Goal: Task Accomplishment & Management: Use online tool/utility

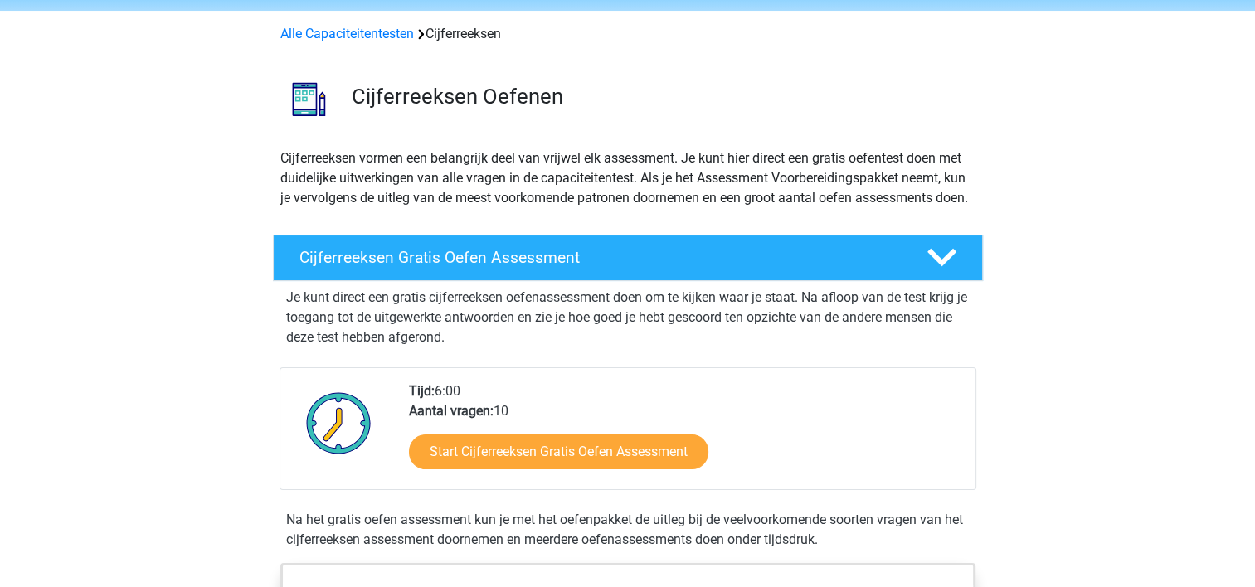
scroll to position [166, 0]
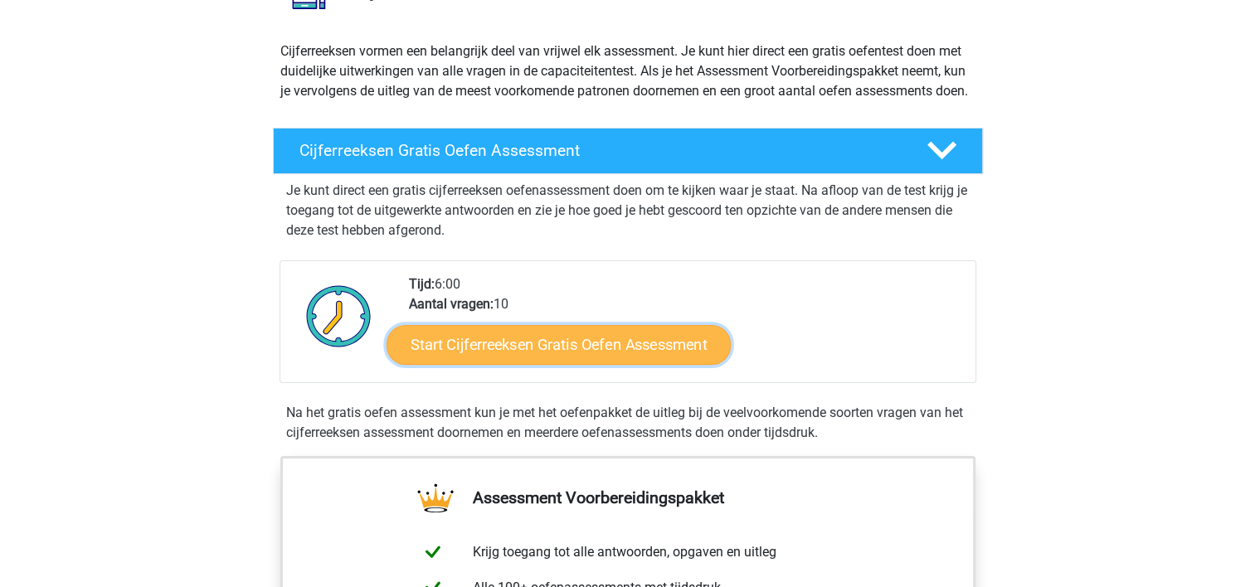
click at [543, 360] on link "Start Cijferreeksen Gratis Oefen Assessment" at bounding box center [559, 344] width 344 height 40
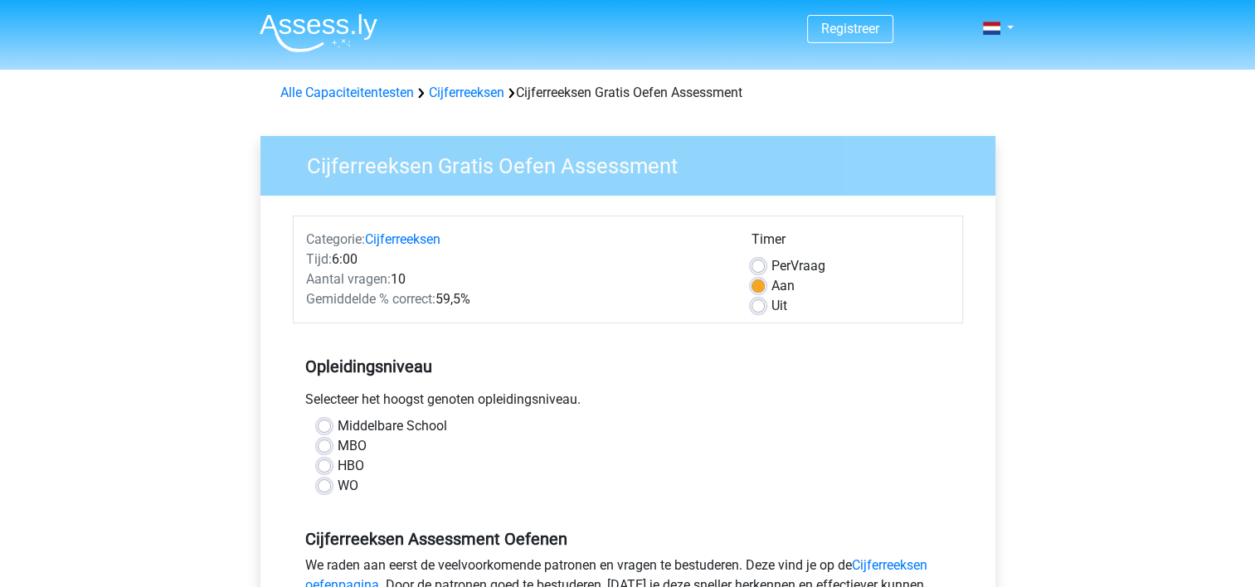
click at [338, 484] on label "WO" at bounding box center [348, 486] width 21 height 20
click at [324, 484] on input "WO" at bounding box center [324, 484] width 13 height 17
radio input "true"
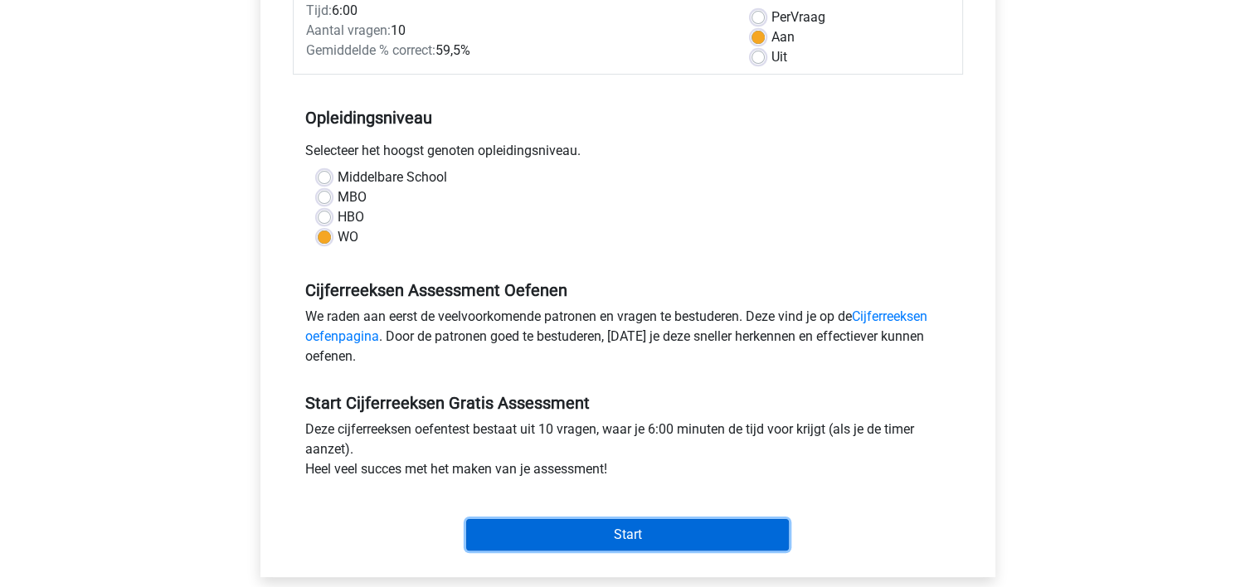
click at [567, 535] on input "Start" at bounding box center [627, 535] width 323 height 32
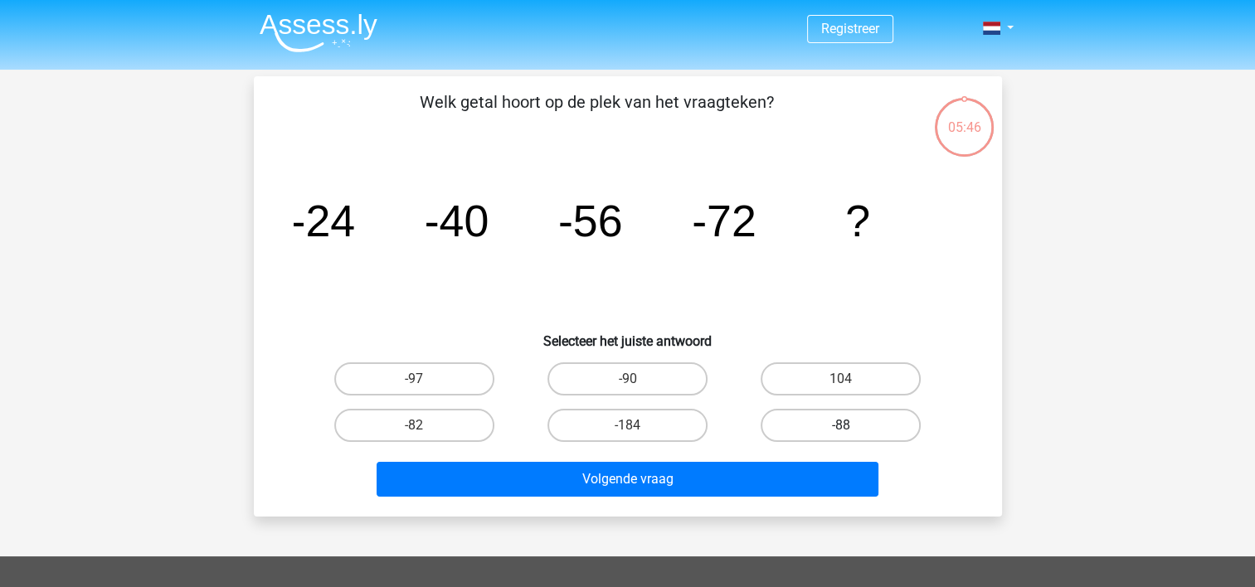
drag, startPoint x: 856, startPoint y: 419, endPoint x: 777, endPoint y: 456, distance: 88.0
click at [856, 420] on label "-88" at bounding box center [841, 425] width 160 height 33
click at [852, 426] on input "-88" at bounding box center [846, 431] width 11 height 11
radio input "true"
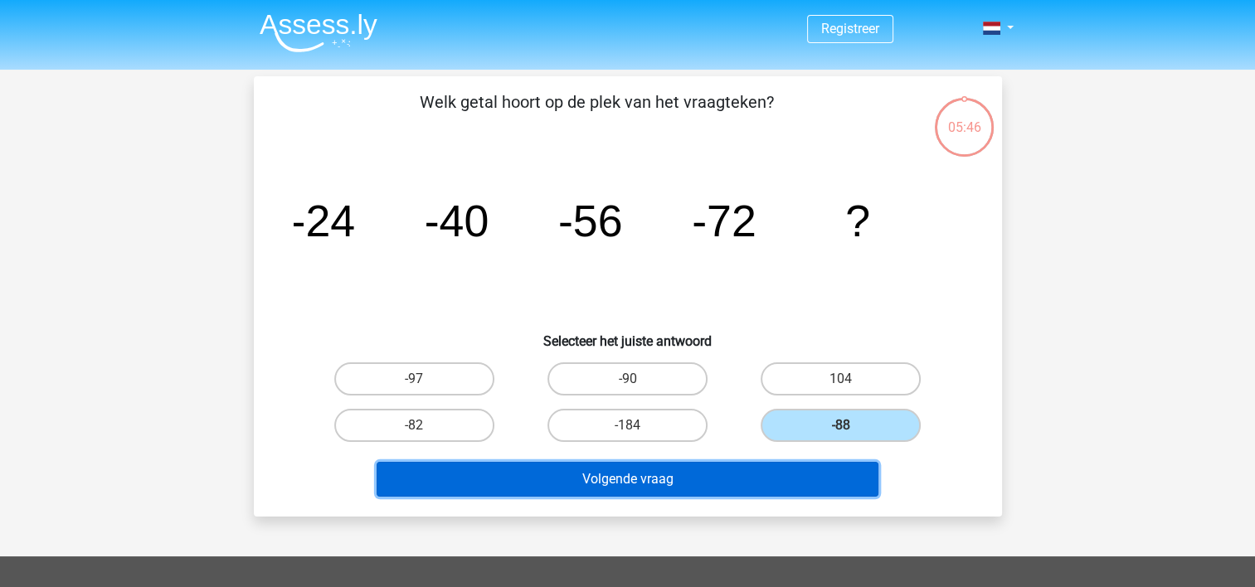
click at [718, 470] on button "Volgende vraag" at bounding box center [628, 479] width 502 height 35
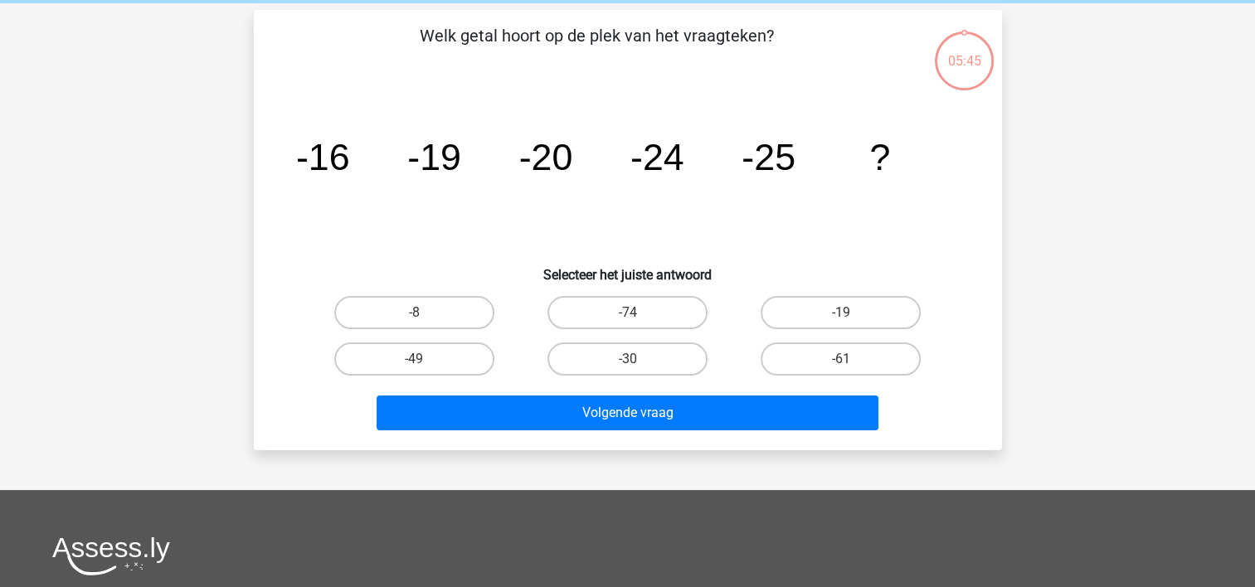
scroll to position [76, 0]
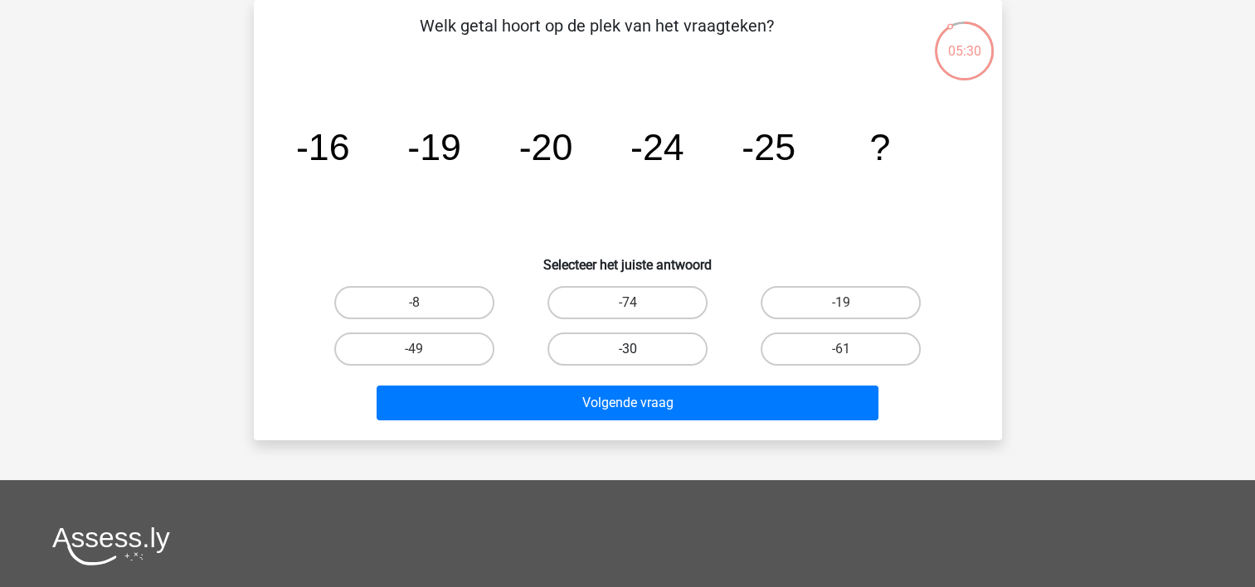
click at [592, 348] on label "-30" at bounding box center [628, 349] width 160 height 33
click at [627, 349] on input "-30" at bounding box center [632, 354] width 11 height 11
radio input "true"
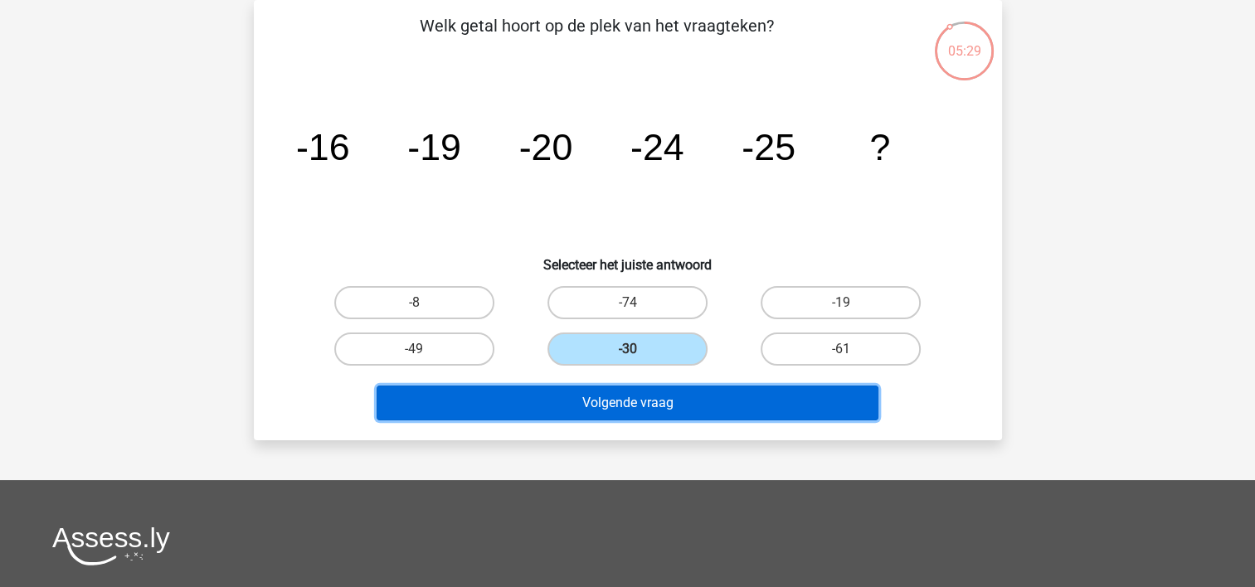
click at [614, 405] on button "Volgende vraag" at bounding box center [628, 403] width 502 height 35
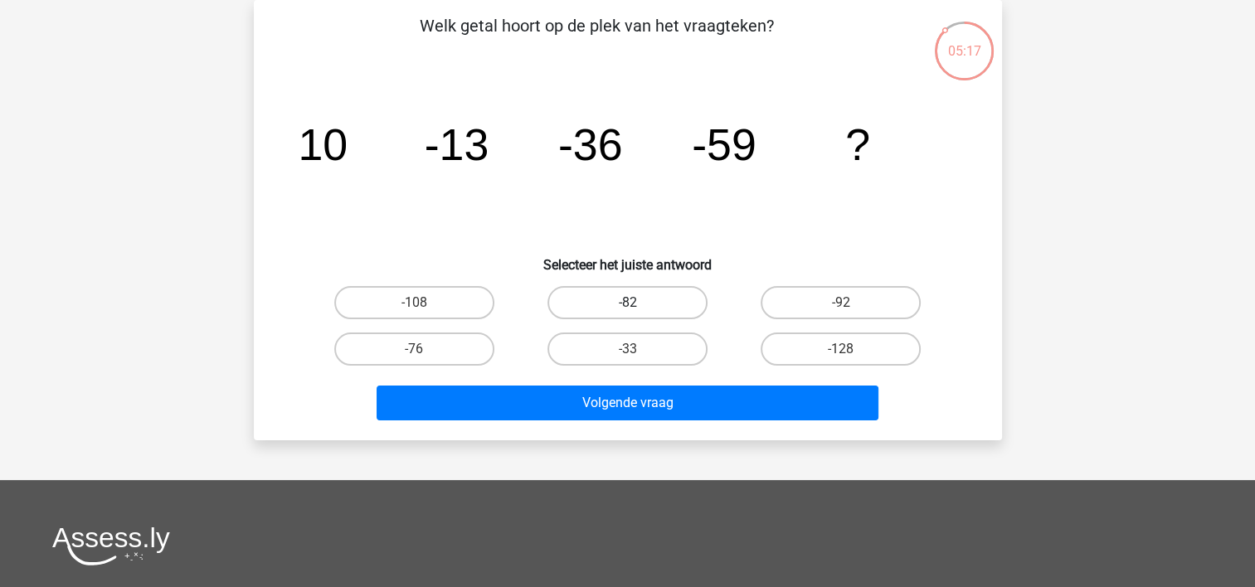
click at [631, 299] on label "-82" at bounding box center [628, 302] width 160 height 33
click at [631, 303] on input "-82" at bounding box center [632, 308] width 11 height 11
radio input "true"
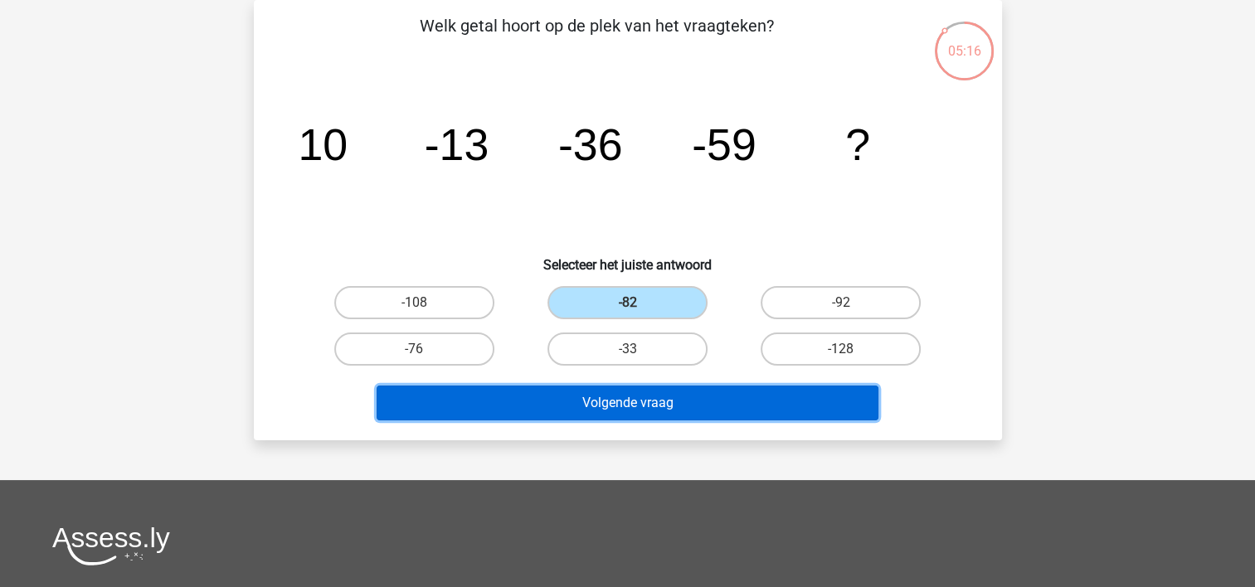
click at [611, 400] on button "Volgende vraag" at bounding box center [628, 403] width 502 height 35
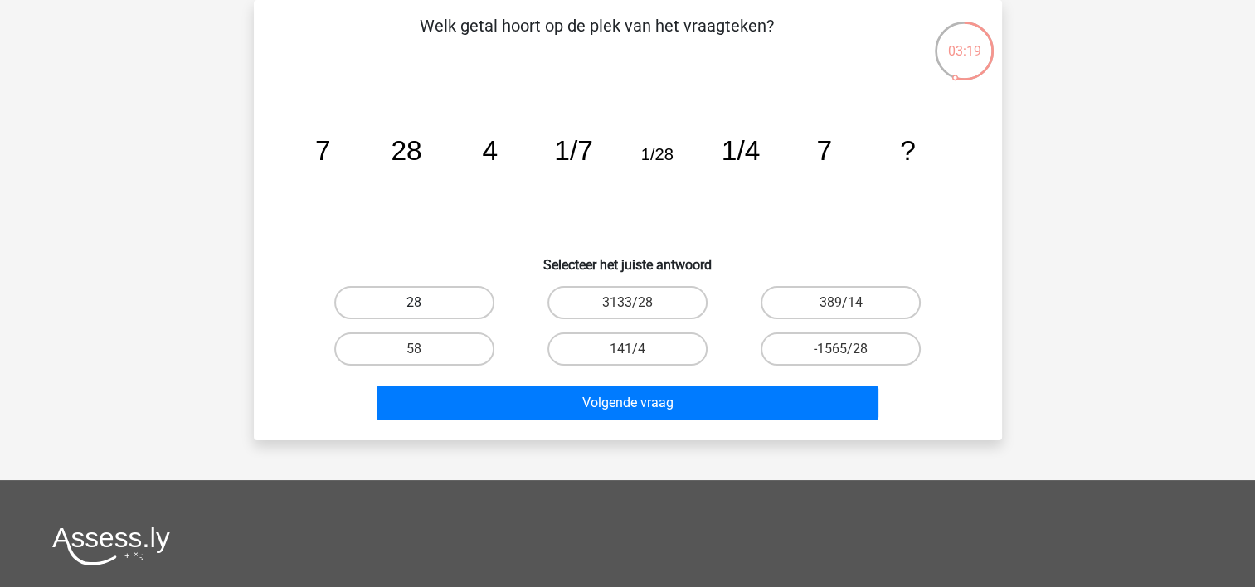
drag, startPoint x: 392, startPoint y: 306, endPoint x: 406, endPoint y: 312, distance: 15.3
click at [392, 307] on label "28" at bounding box center [414, 302] width 160 height 33
click at [414, 307] on input "28" at bounding box center [419, 308] width 11 height 11
radio input "true"
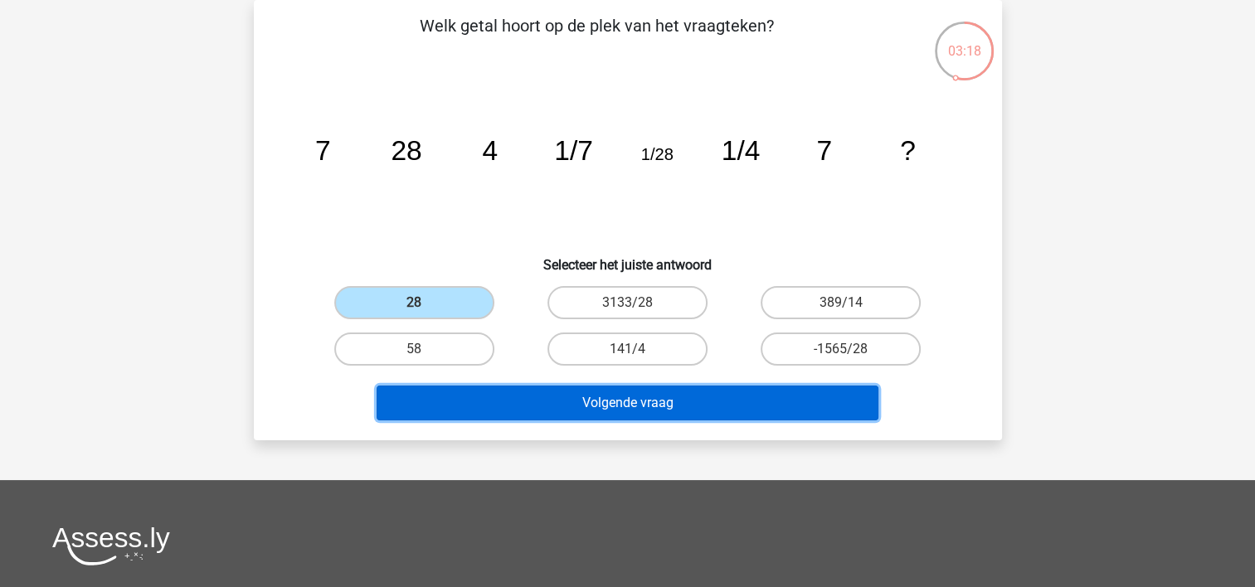
click at [574, 395] on button "Volgende vraag" at bounding box center [628, 403] width 502 height 35
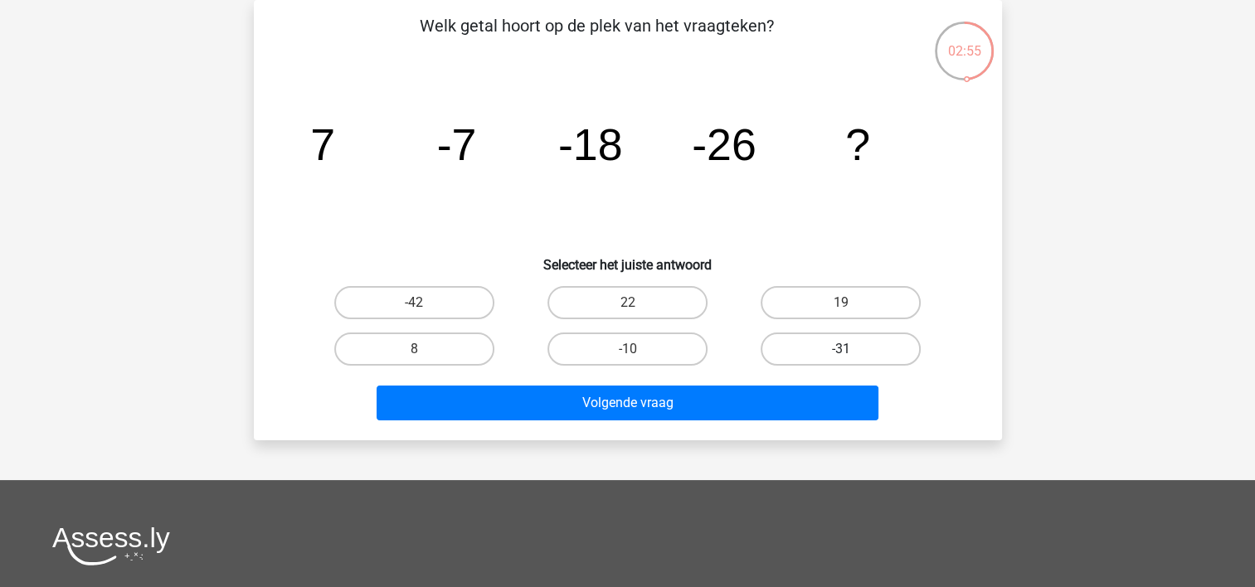
click at [826, 343] on label "-31" at bounding box center [841, 349] width 160 height 33
click at [841, 349] on input "-31" at bounding box center [846, 354] width 11 height 11
radio input "true"
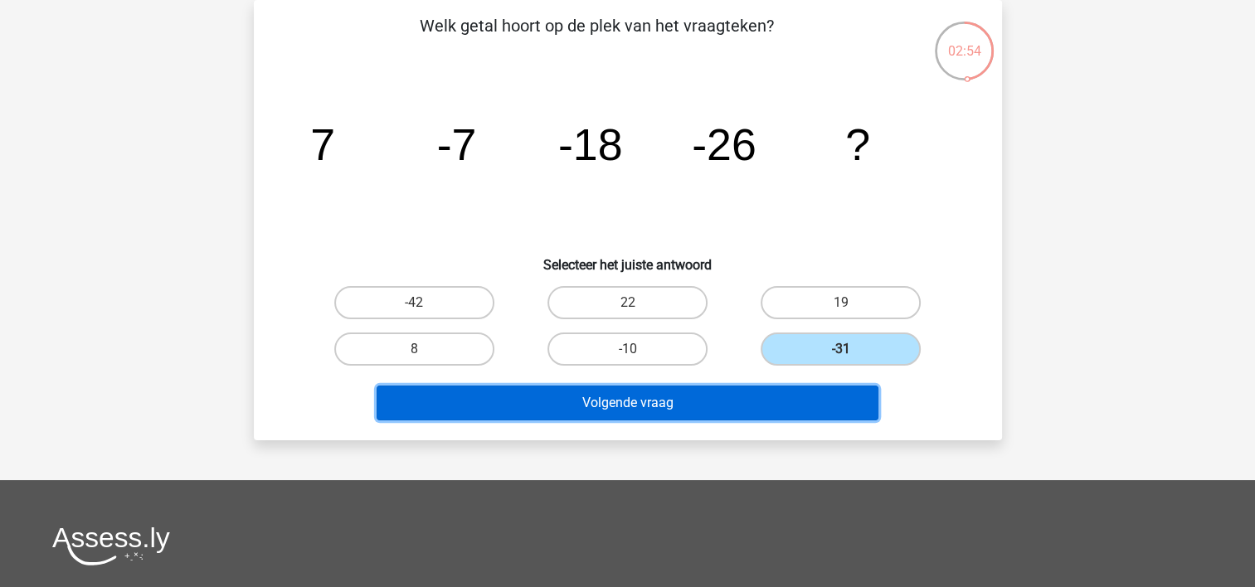
click at [751, 405] on button "Volgende vraag" at bounding box center [628, 403] width 502 height 35
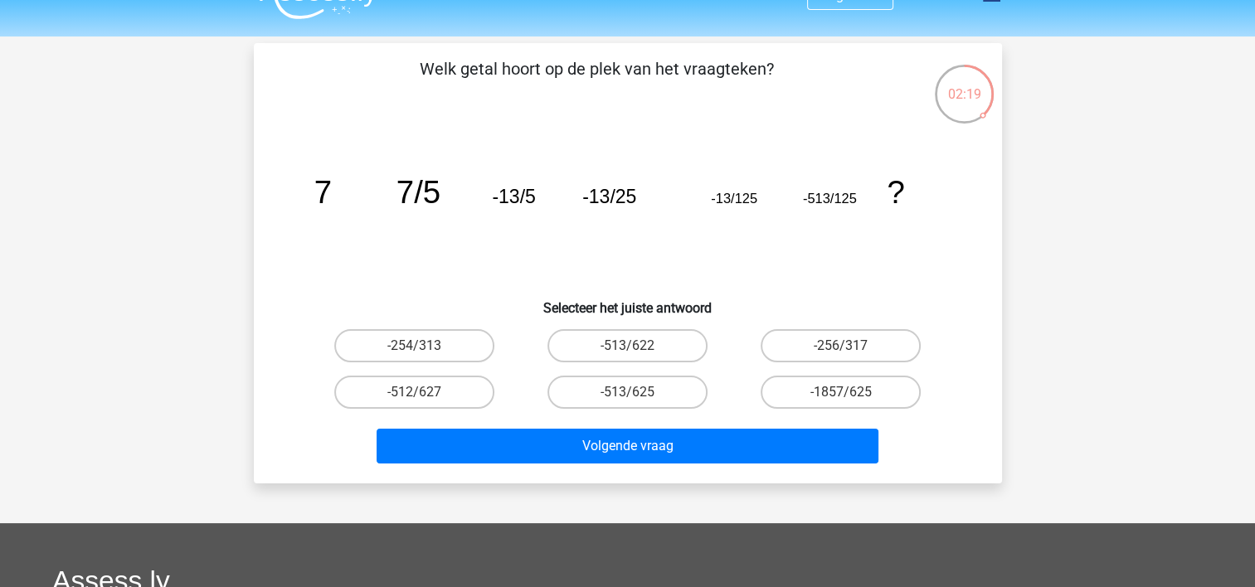
scroll to position [0, 0]
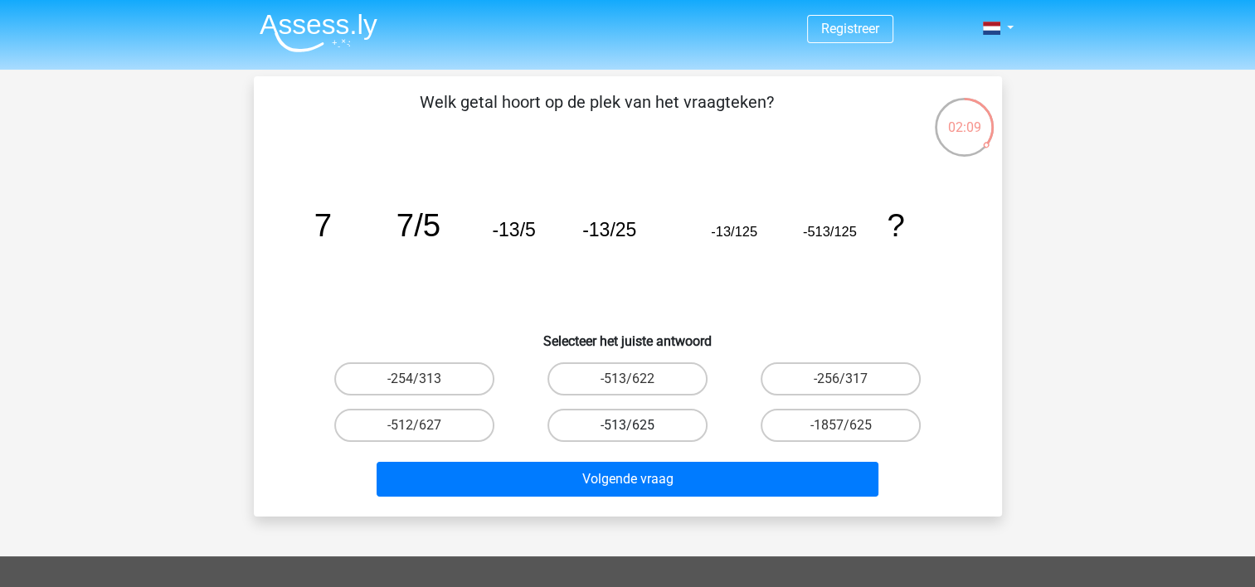
click at [602, 423] on label "-513/625" at bounding box center [628, 425] width 160 height 33
click at [627, 426] on input "-513/625" at bounding box center [632, 431] width 11 height 11
radio input "true"
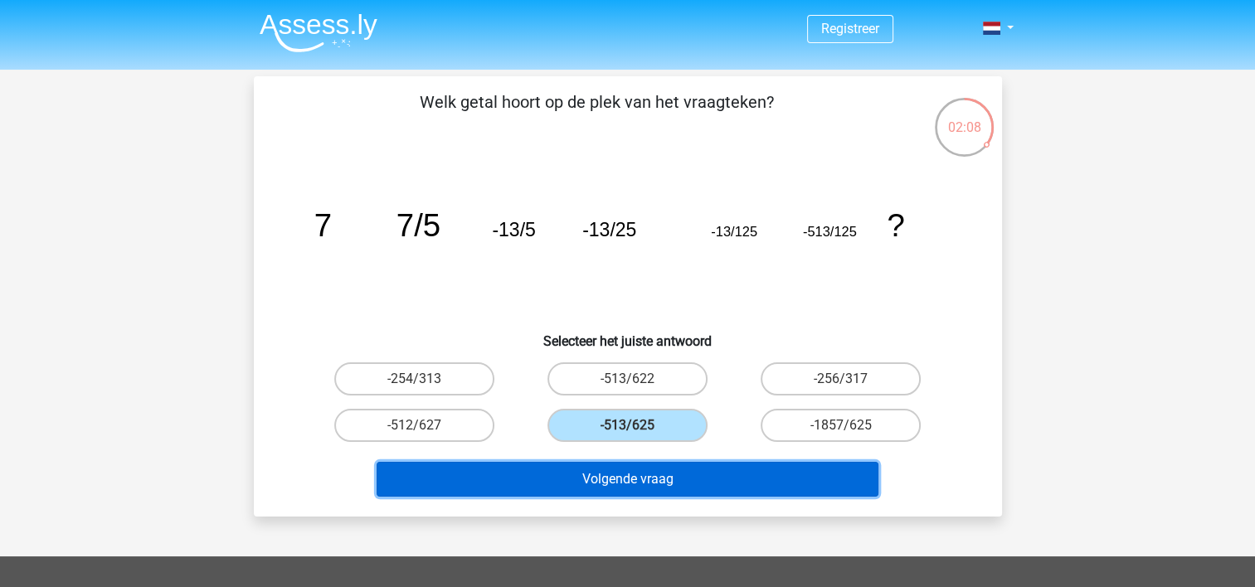
click at [606, 476] on button "Volgende vraag" at bounding box center [628, 479] width 502 height 35
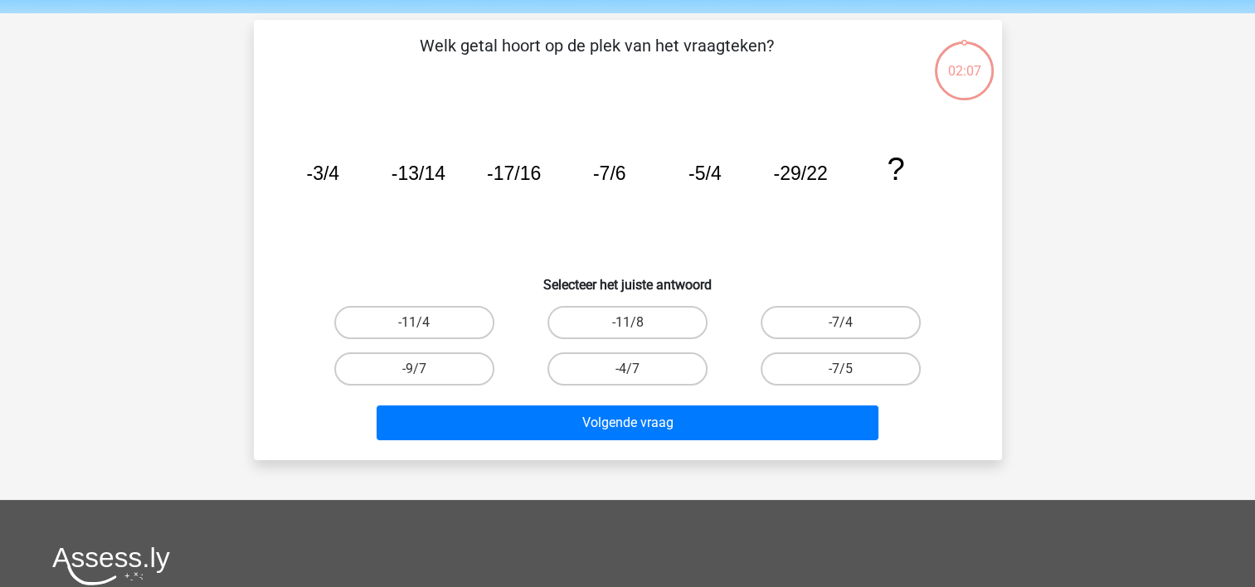
scroll to position [76, 0]
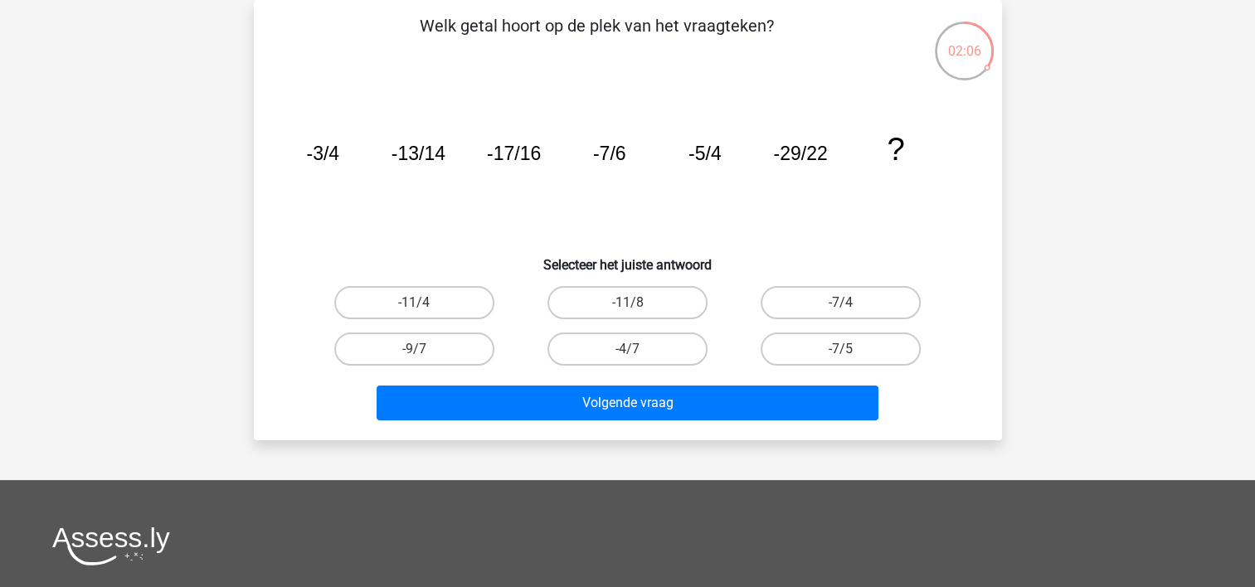
click at [633, 349] on input "-4/7" at bounding box center [632, 354] width 11 height 11
radio input "true"
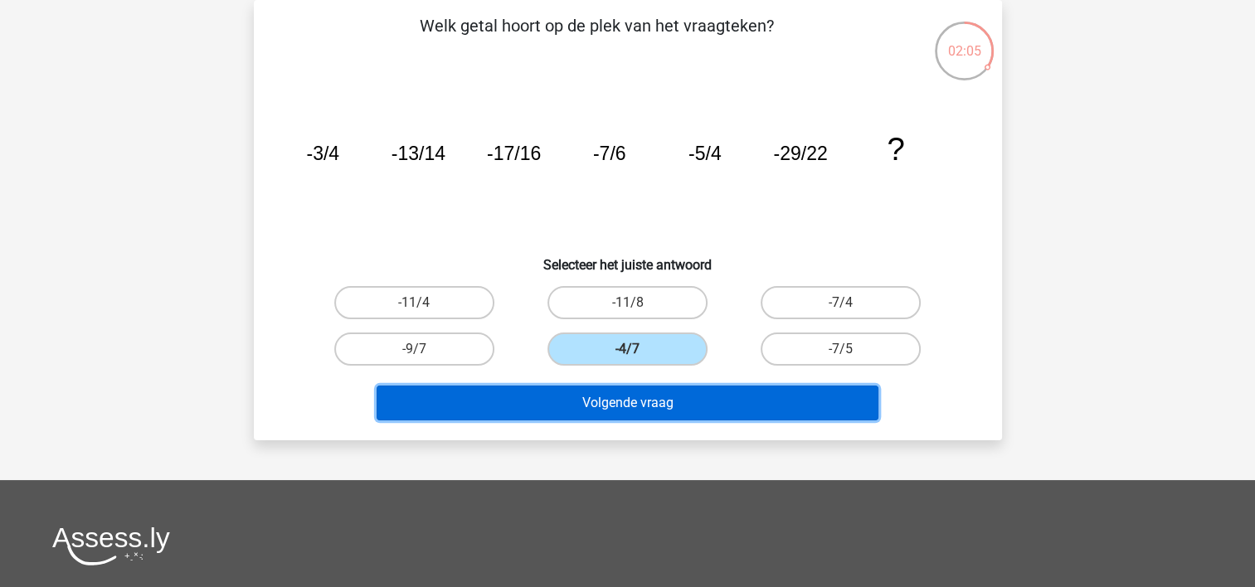
click at [621, 408] on button "Volgende vraag" at bounding box center [628, 403] width 502 height 35
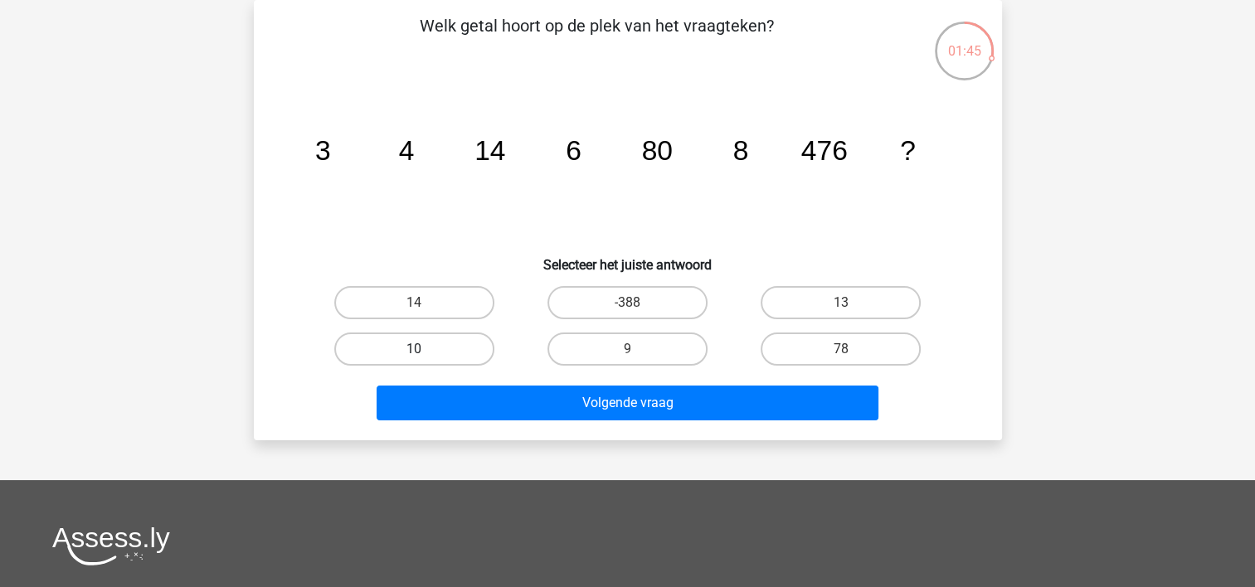
click at [387, 336] on label "10" at bounding box center [414, 349] width 160 height 33
click at [414, 349] on input "10" at bounding box center [419, 354] width 11 height 11
radio input "true"
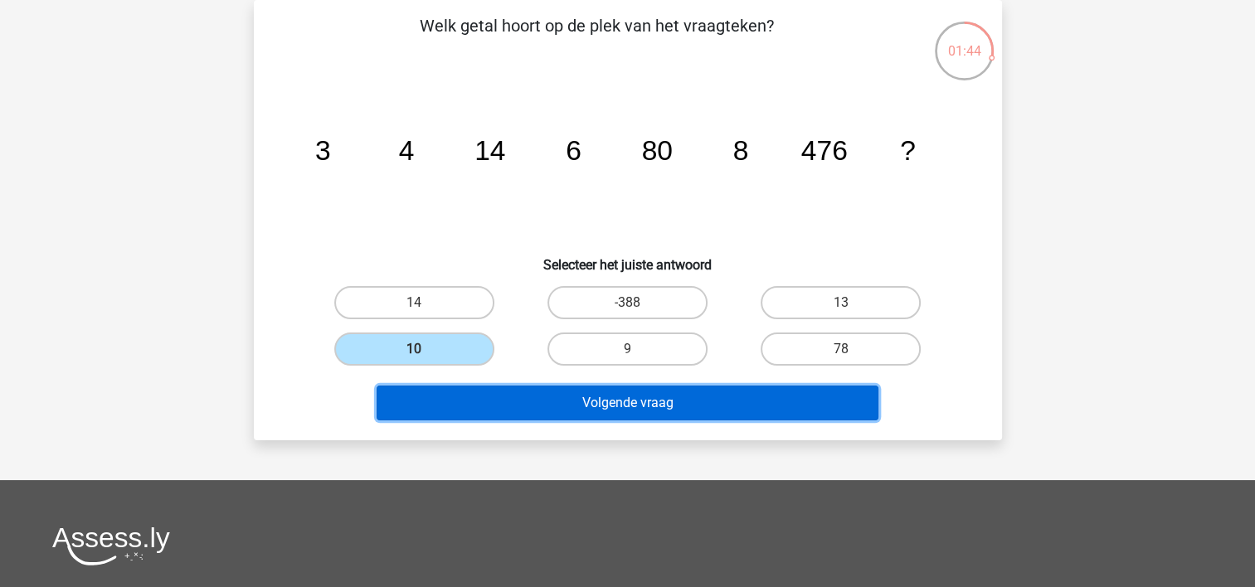
click at [518, 408] on button "Volgende vraag" at bounding box center [628, 403] width 502 height 35
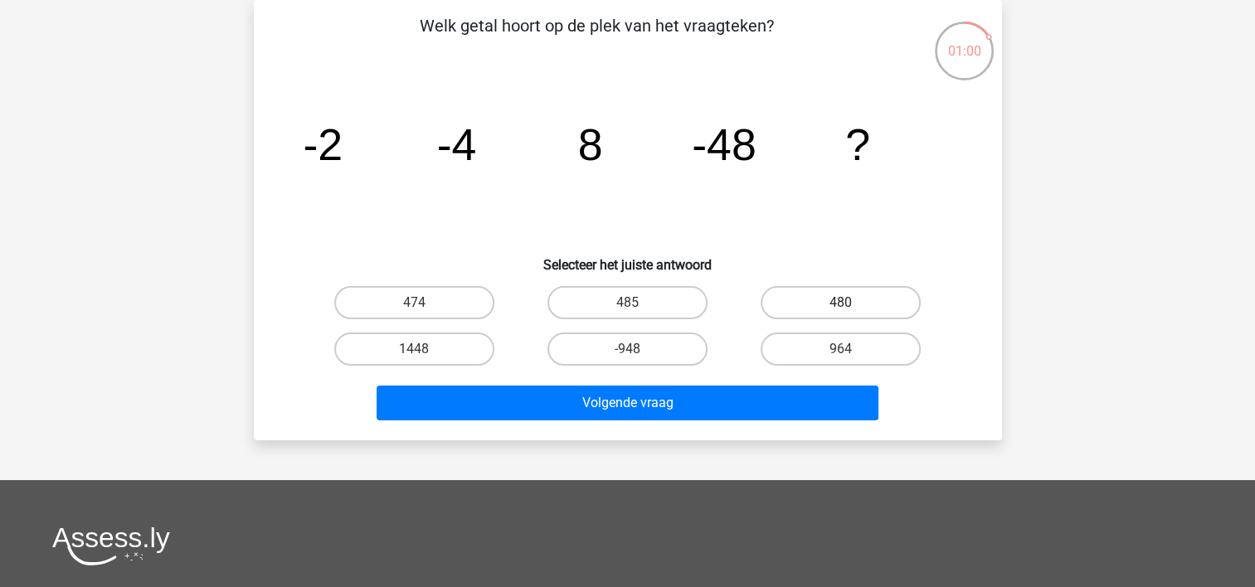
click at [799, 295] on label "480" at bounding box center [841, 302] width 160 height 33
click at [841, 303] on input "480" at bounding box center [846, 308] width 11 height 11
radio input "true"
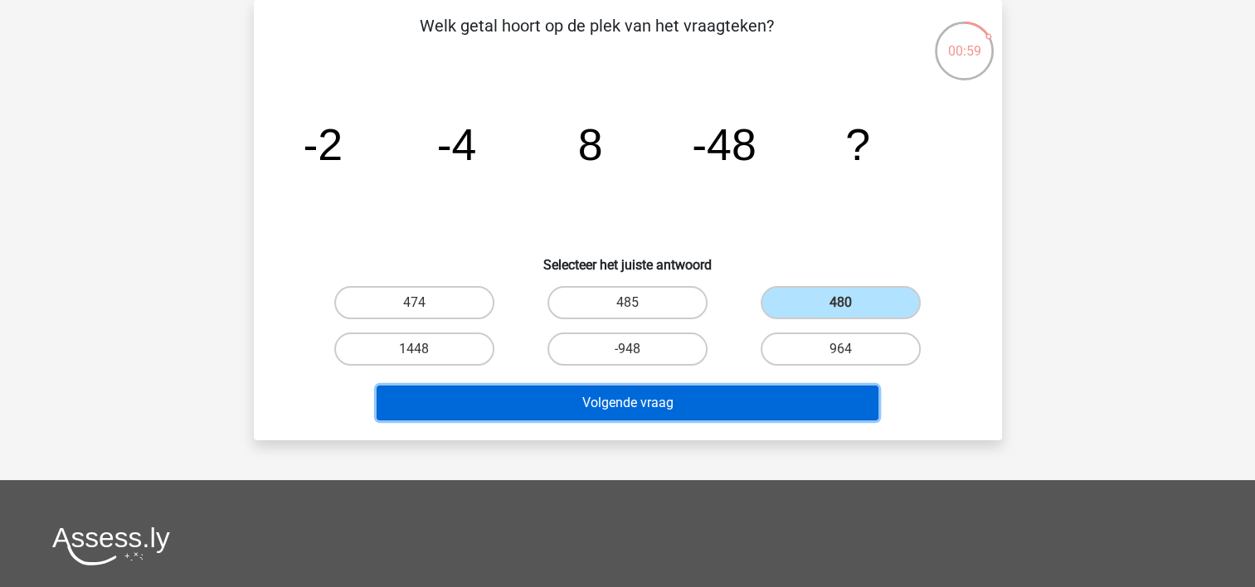
click at [710, 396] on button "Volgende vraag" at bounding box center [628, 403] width 502 height 35
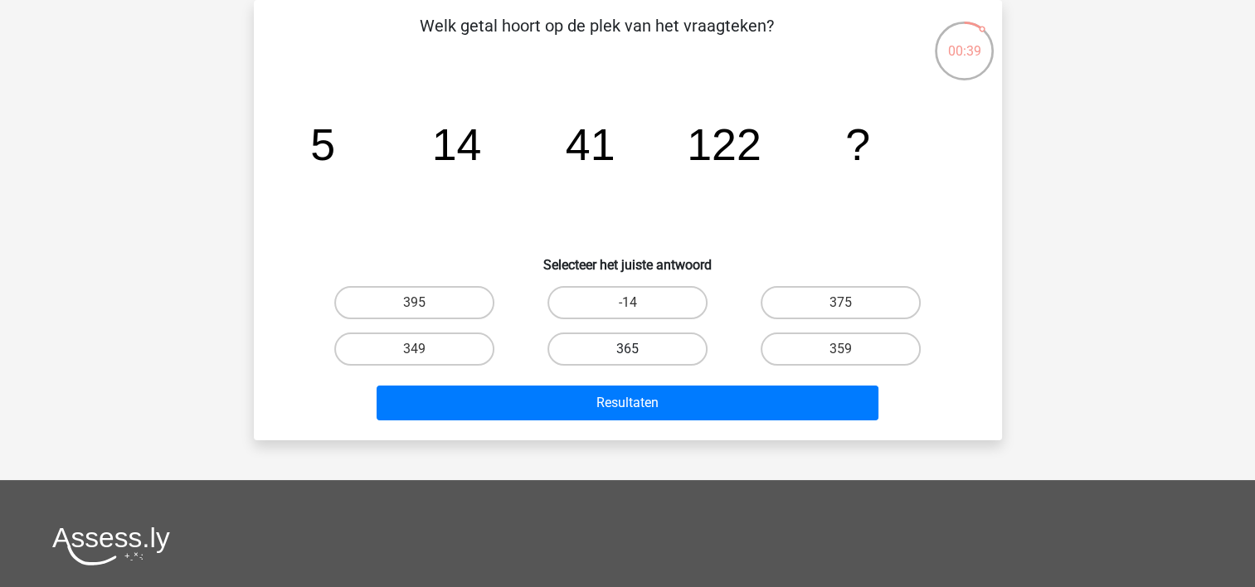
click at [653, 343] on label "365" at bounding box center [628, 349] width 160 height 33
click at [638, 349] on input "365" at bounding box center [632, 354] width 11 height 11
radio input "true"
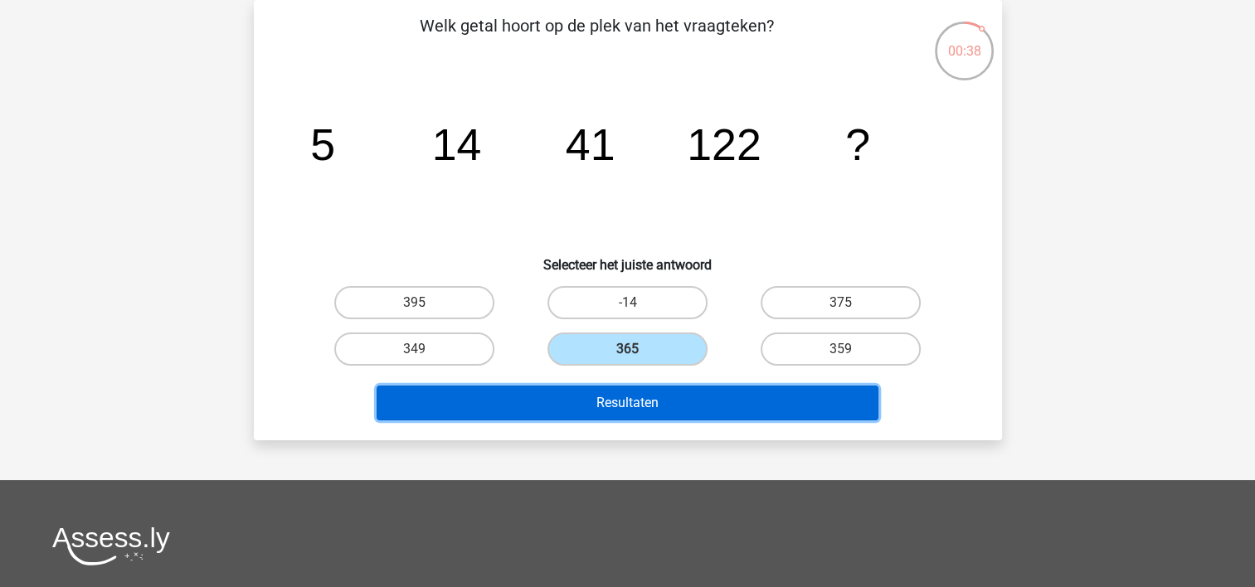
click at [643, 402] on button "Resultaten" at bounding box center [628, 403] width 502 height 35
